Goal: Transaction & Acquisition: Download file/media

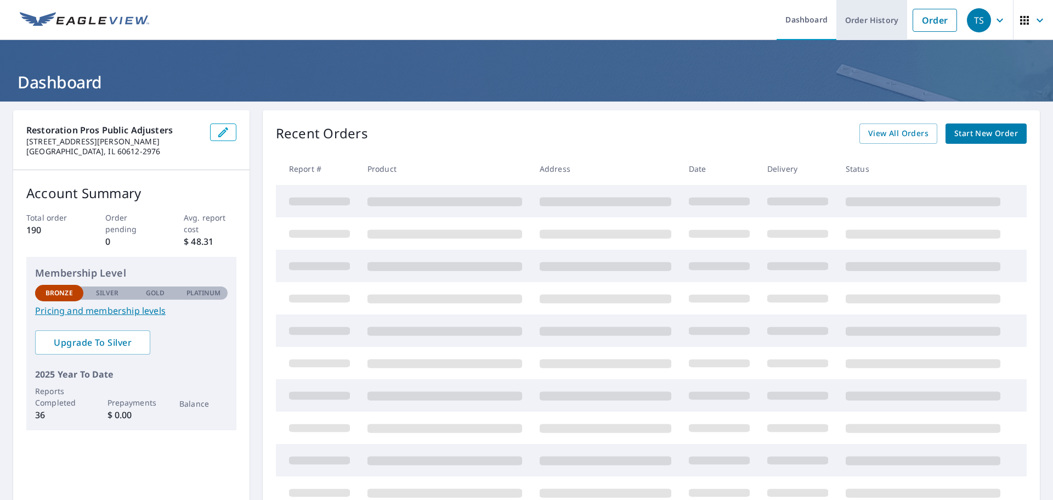
click at [859, 24] on link "Order History" at bounding box center [871, 20] width 71 height 40
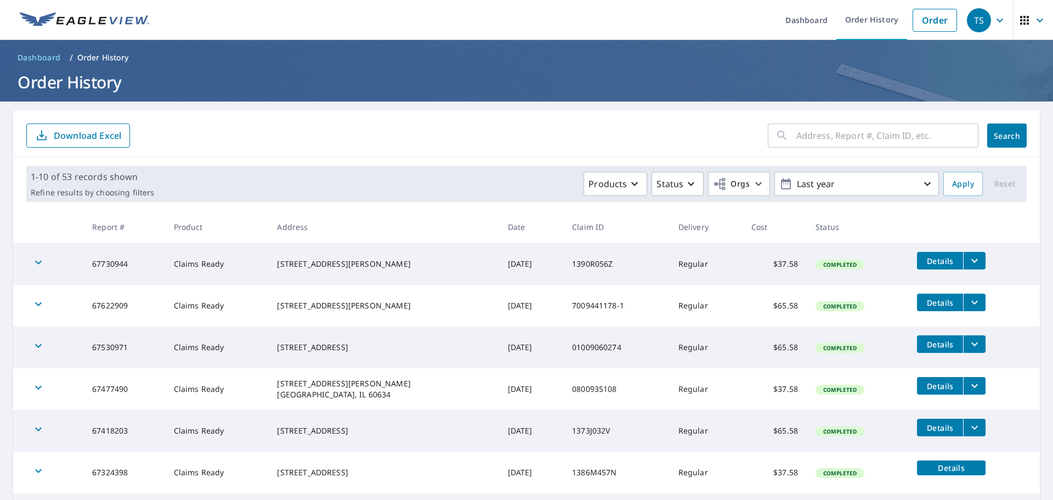
click at [812, 137] on input "text" at bounding box center [887, 135] width 182 height 31
paste input "1387B434R"
type input "1387B434R"
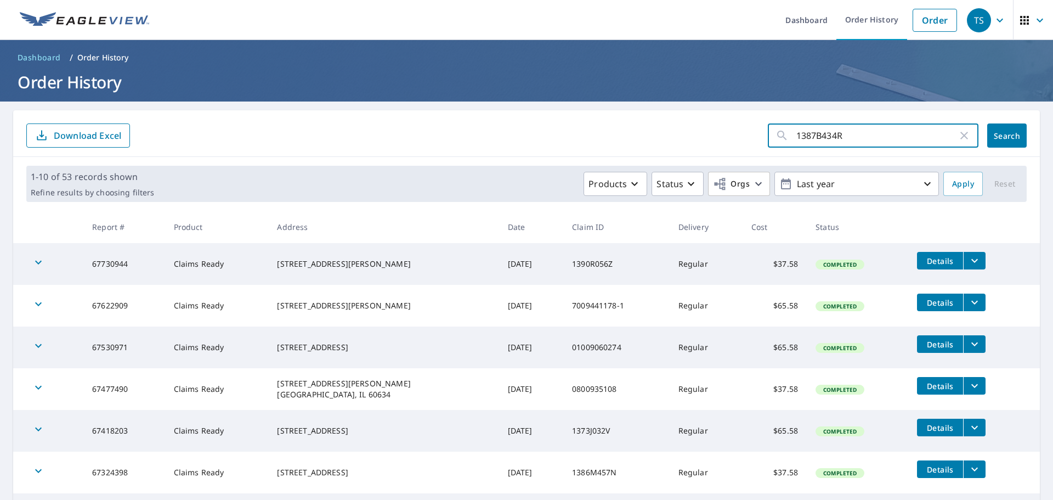
click at [996, 139] on span "Search" at bounding box center [1007, 136] width 22 height 10
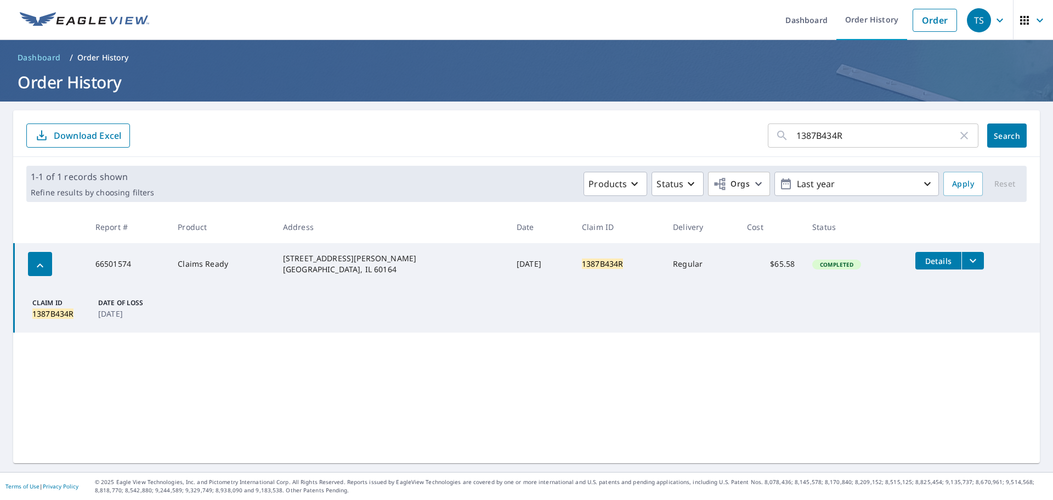
click at [966, 264] on icon "filesDropdownBtn-66501574" at bounding box center [972, 260] width 13 height 13
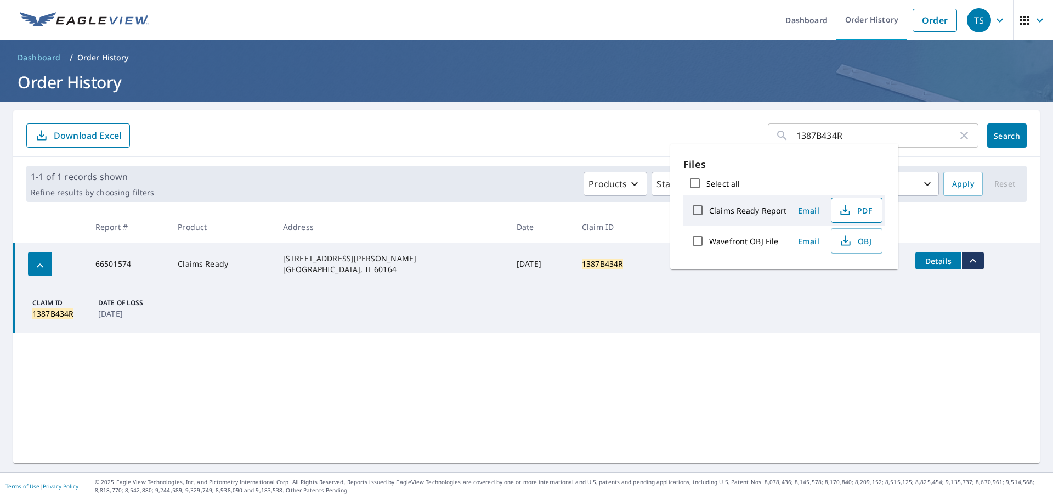
click at [862, 212] on span "PDF" at bounding box center [855, 209] width 35 height 13
